Goal: Transaction & Acquisition: Purchase product/service

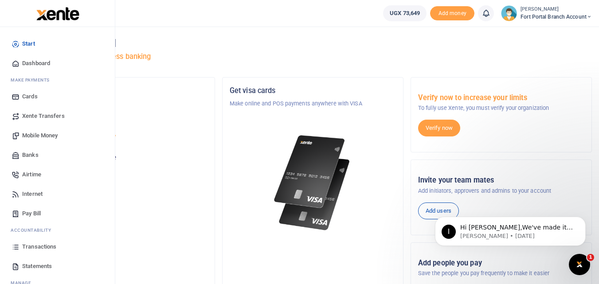
click at [31, 134] on span "Mobile Money" at bounding box center [39, 135] width 35 height 9
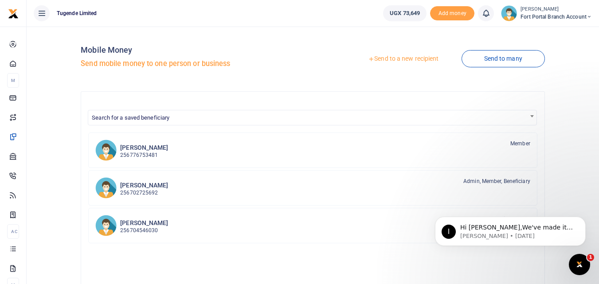
click at [376, 59] on link "Send to a new recipient" at bounding box center [403, 59] width 116 height 16
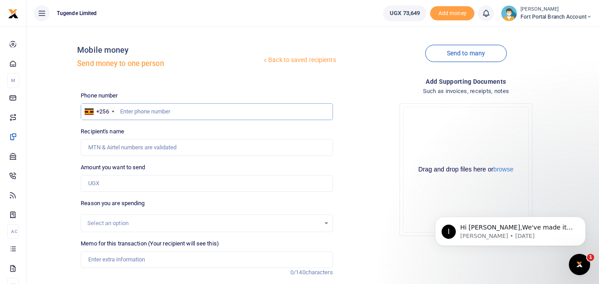
click at [133, 115] on input "text" at bounding box center [207, 111] width 252 height 17
type input "770583290"
type input "[PERSON_NAME]"
type input "770583290"
click at [109, 182] on input "Amount you want to send" at bounding box center [207, 183] width 252 height 17
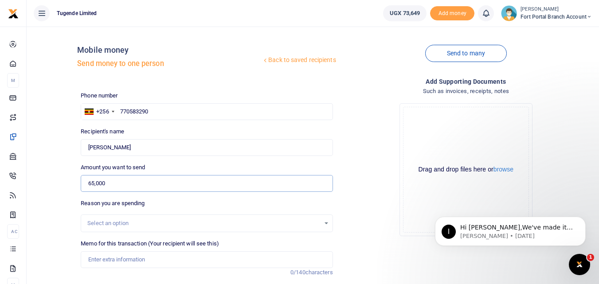
type input "65,000"
click at [325, 224] on div "Select an option" at bounding box center [206, 224] width 251 height 10
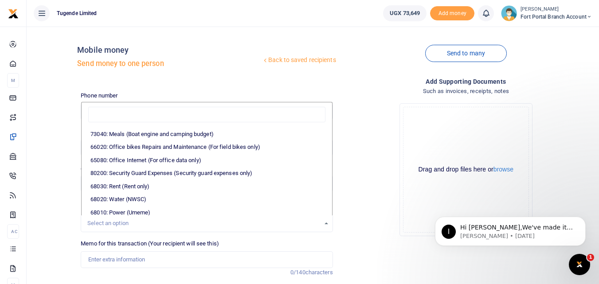
scroll to position [118, 0]
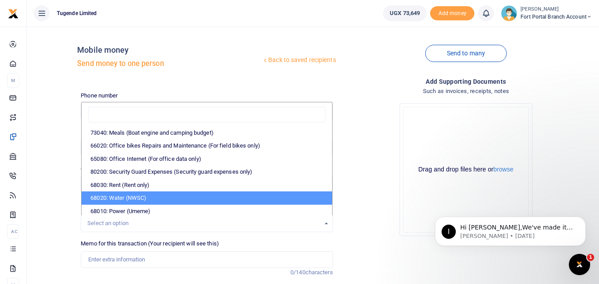
click at [207, 201] on li "68020: Water (NWSC)" at bounding box center [207, 198] width 250 height 13
select select "38"
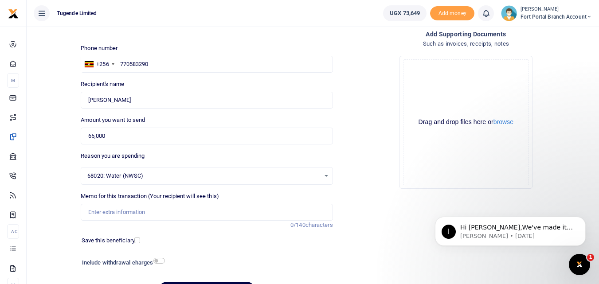
scroll to position [53, 0]
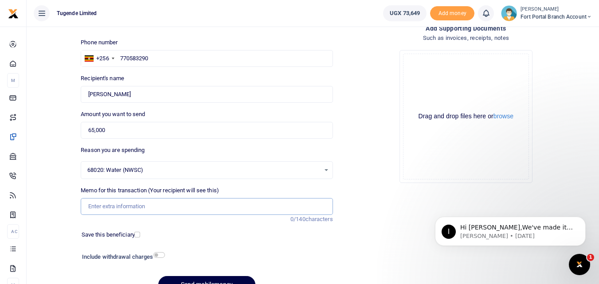
click at [106, 208] on input "Memo for this transaction (Your recipient will see this)" at bounding box center [207, 206] width 252 height 17
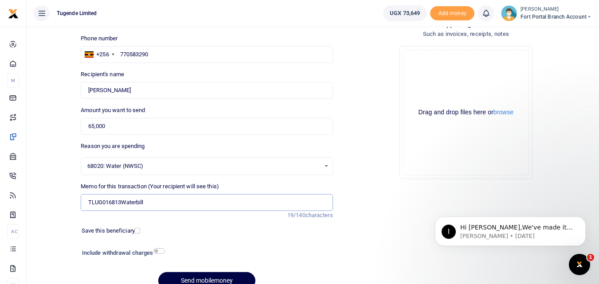
scroll to position [76, 0]
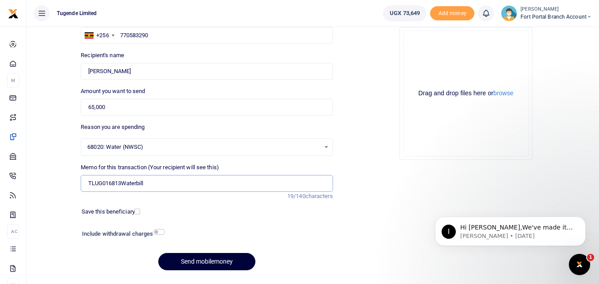
type input "TLUG016813Waterbill"
click at [200, 267] on button "Send mobilemoney" at bounding box center [206, 261] width 97 height 17
